Goal: Information Seeking & Learning: Learn about a topic

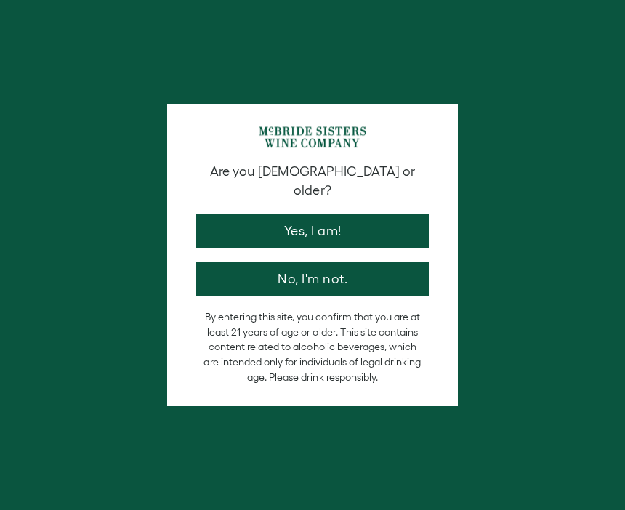
click at [241, 214] on button "Yes, I am!" at bounding box center [312, 231] width 233 height 35
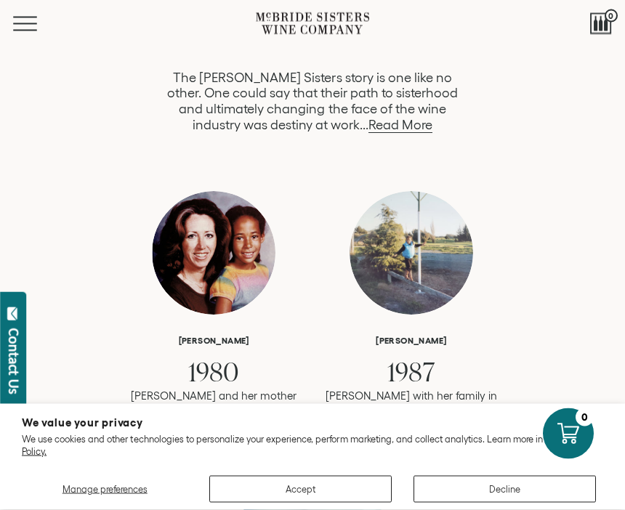
scroll to position [677, 0]
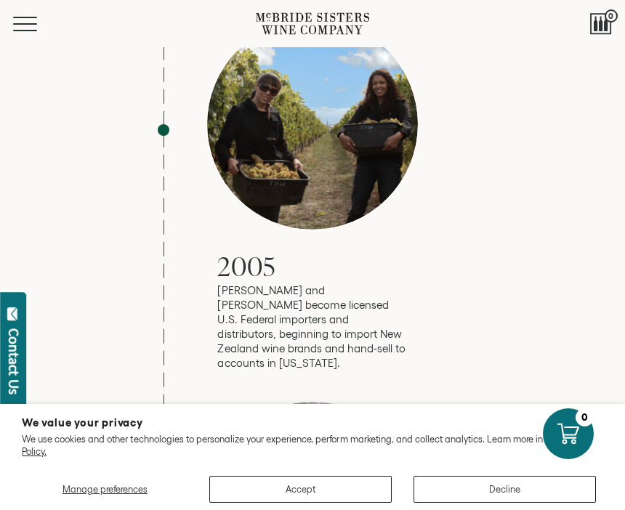
scroll to position [1618, 0]
